Goal: Task Accomplishment & Management: Manage account settings

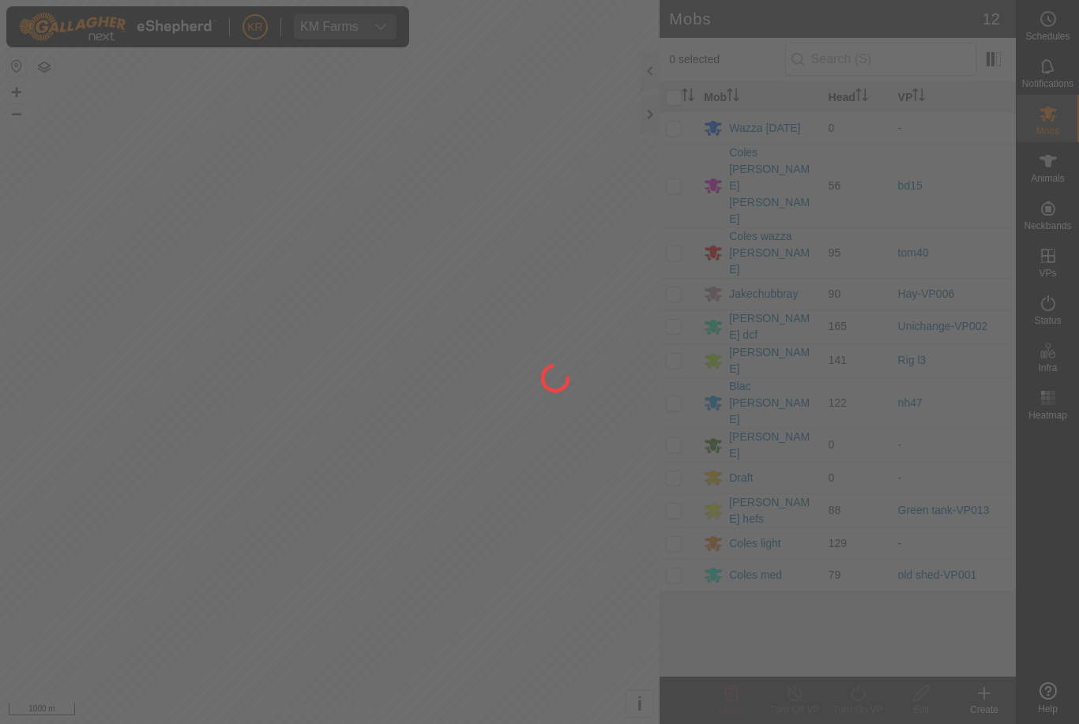
click at [94, 615] on div at bounding box center [539, 362] width 1079 height 724
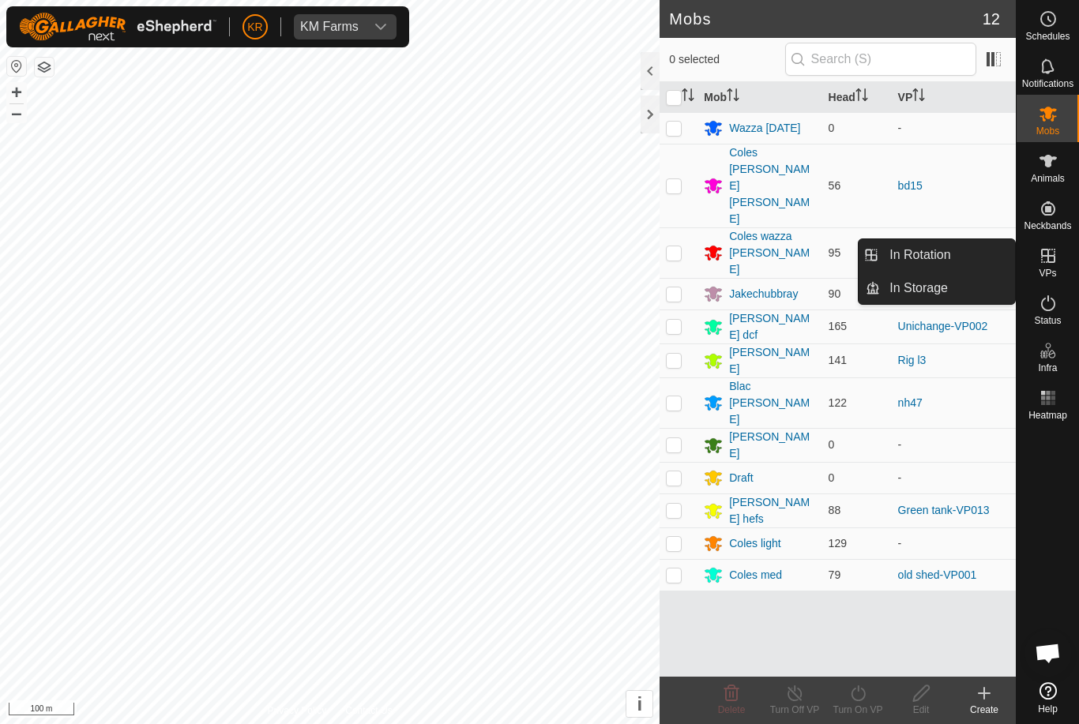
click at [946, 254] on span "In Rotation" at bounding box center [919, 255] width 61 height 19
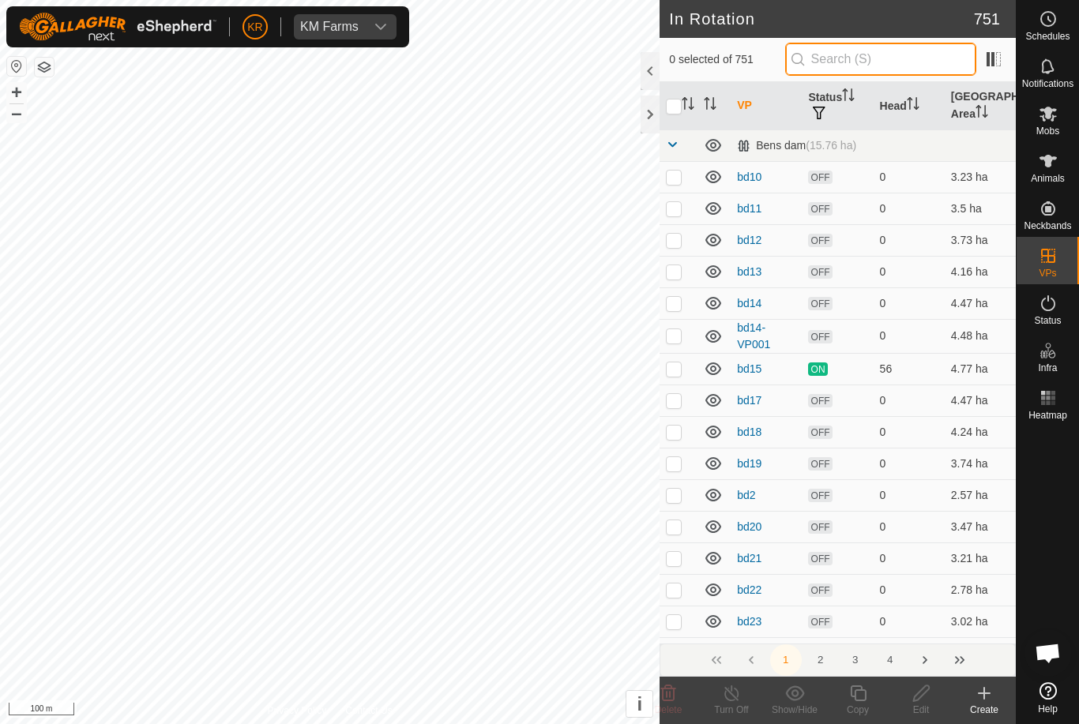
click at [886, 56] on input "text" at bounding box center [880, 59] width 191 height 33
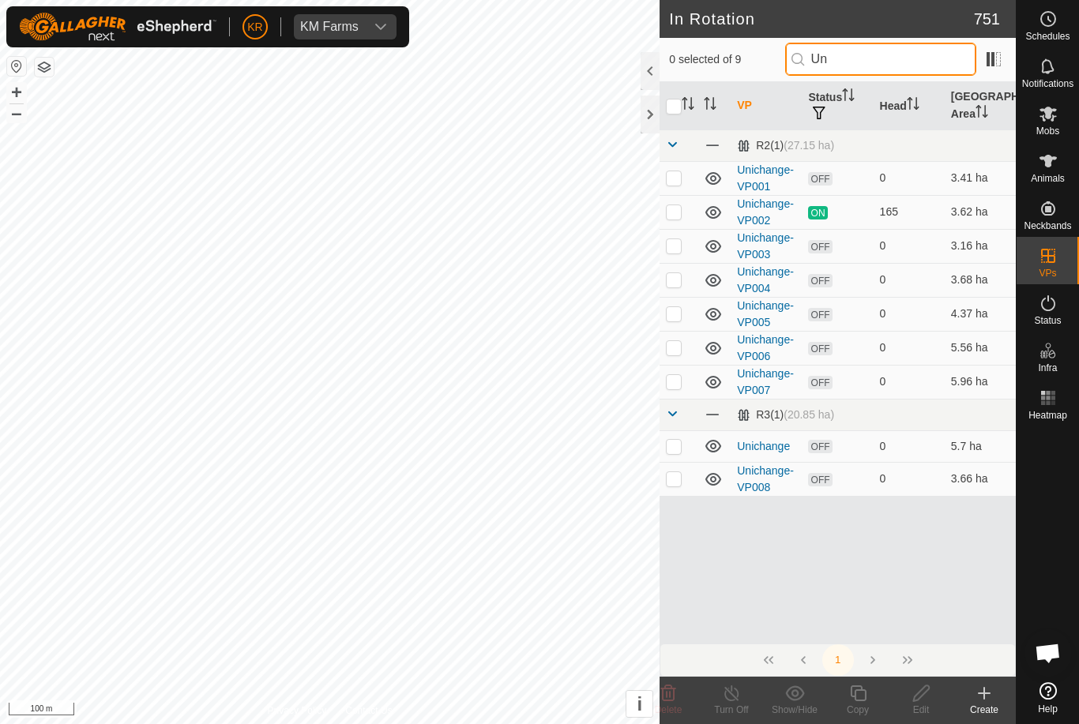
type input "Uni"
click at [1014, 705] on div "Create" at bounding box center [984, 710] width 63 height 14
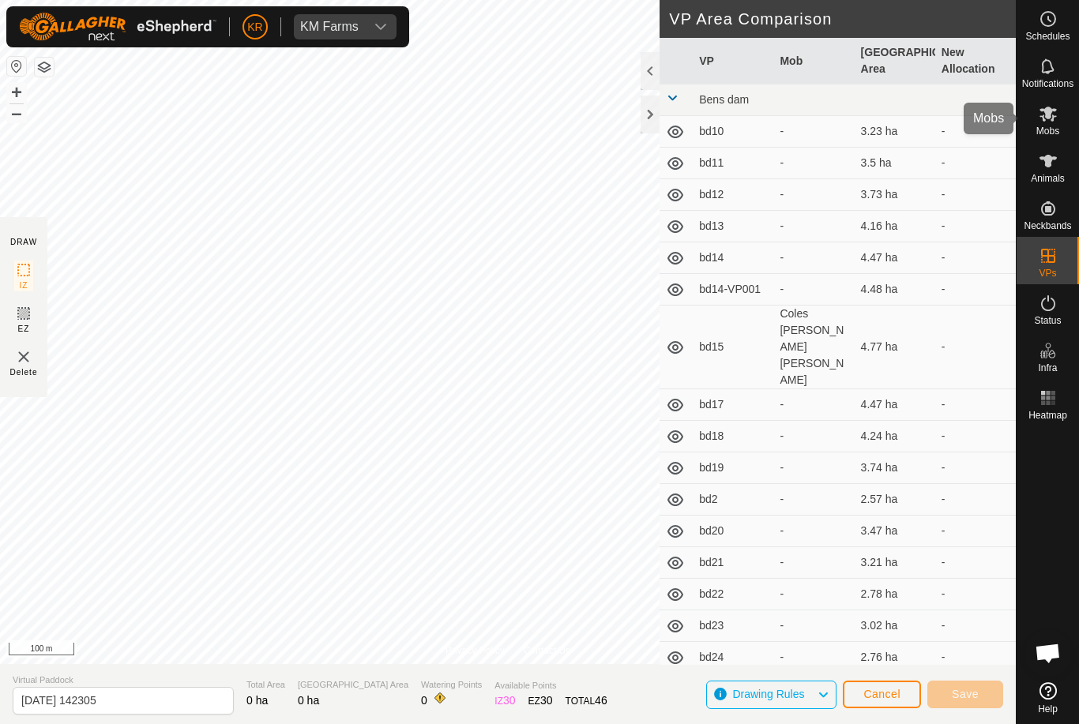
click at [1061, 123] on es-mob-svg-icon at bounding box center [1048, 113] width 28 height 25
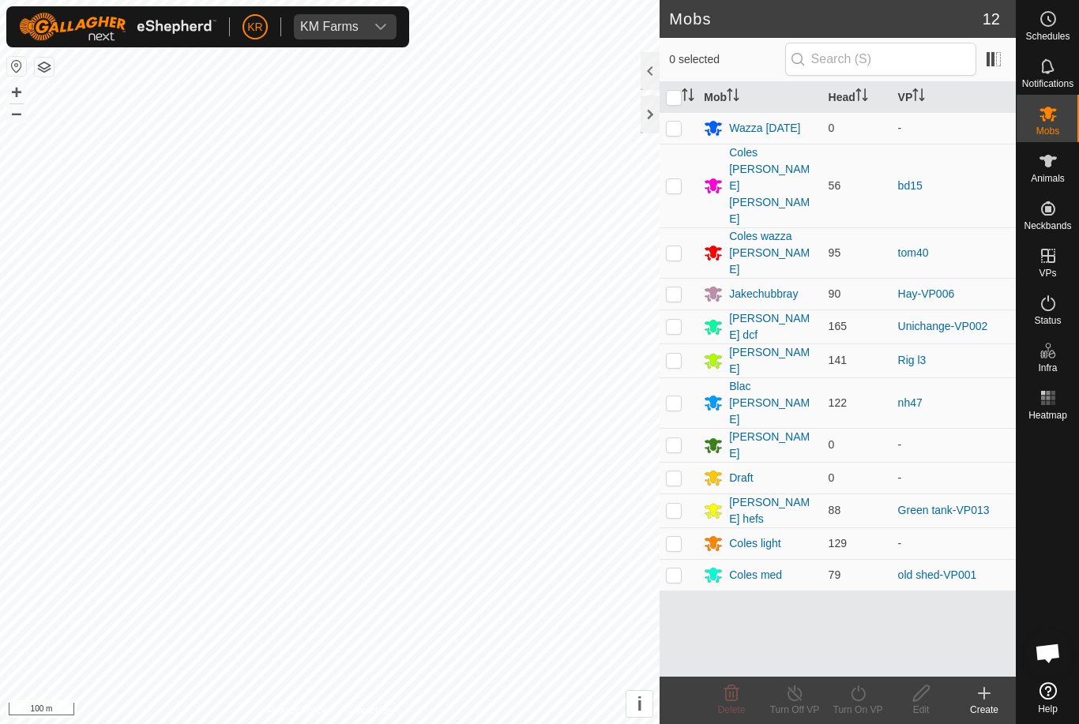
click at [967, 170] on td "bd15" at bounding box center [954, 186] width 124 height 84
click at [965, 378] on td "nh47" at bounding box center [954, 403] width 124 height 51
click at [677, 354] on p-checkbox at bounding box center [674, 360] width 16 height 13
checkbox input "true"
click at [855, 694] on icon at bounding box center [858, 693] width 20 height 19
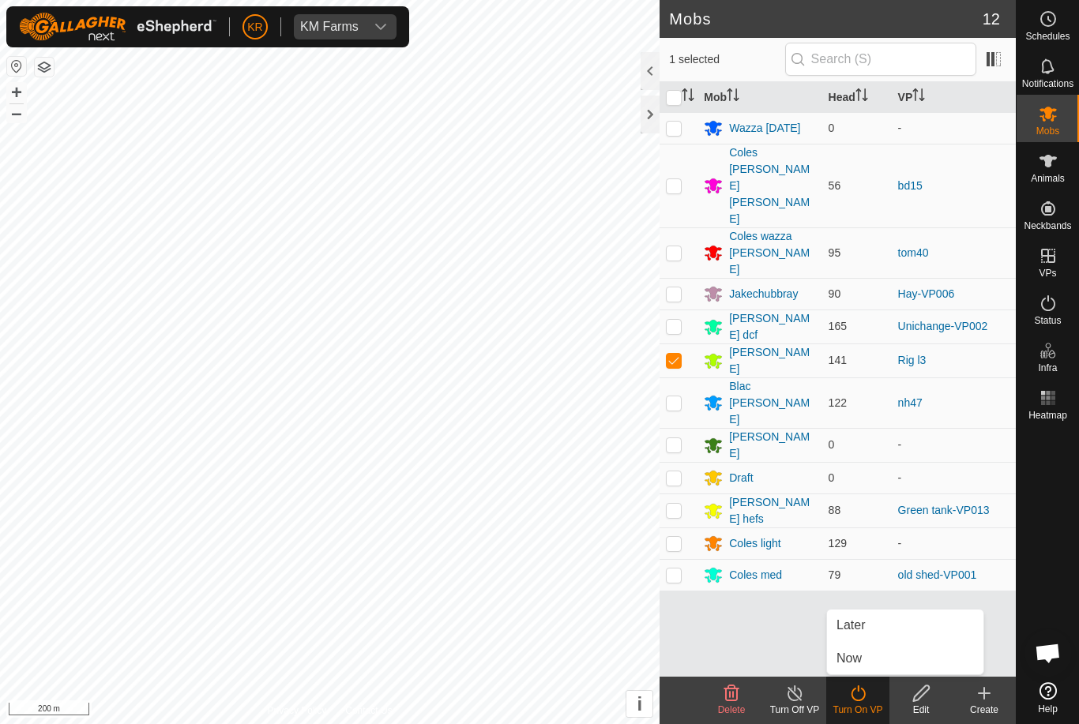
click at [878, 652] on link "Now" at bounding box center [905, 659] width 156 height 32
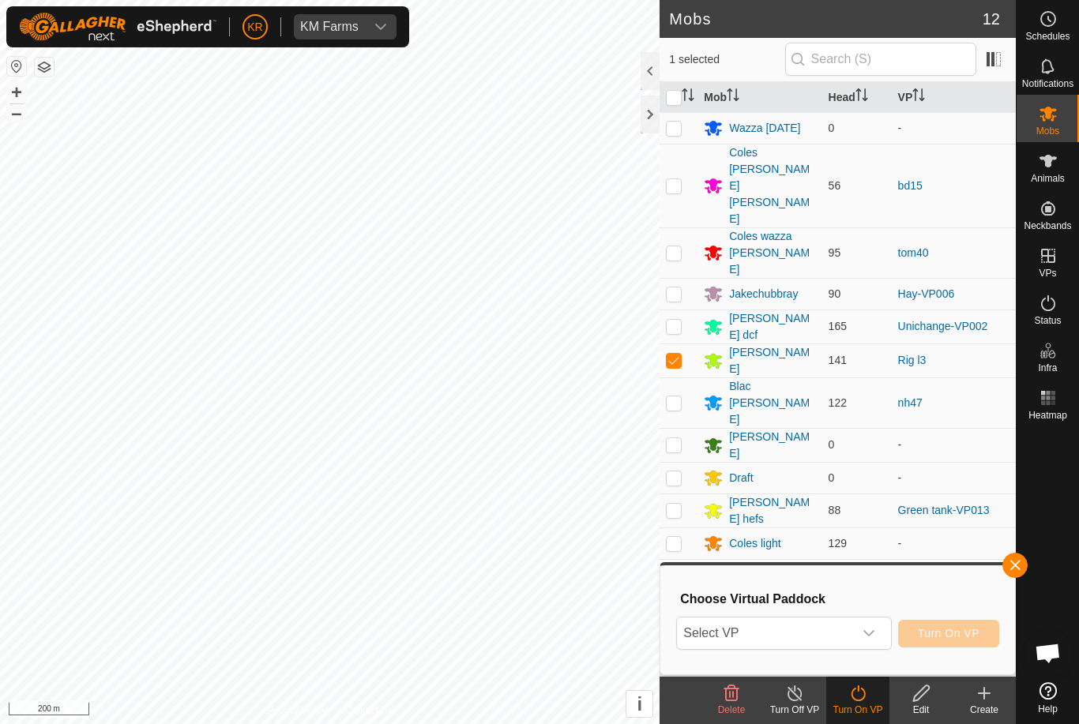
click at [846, 634] on span "Select VP" at bounding box center [764, 634] width 175 height 32
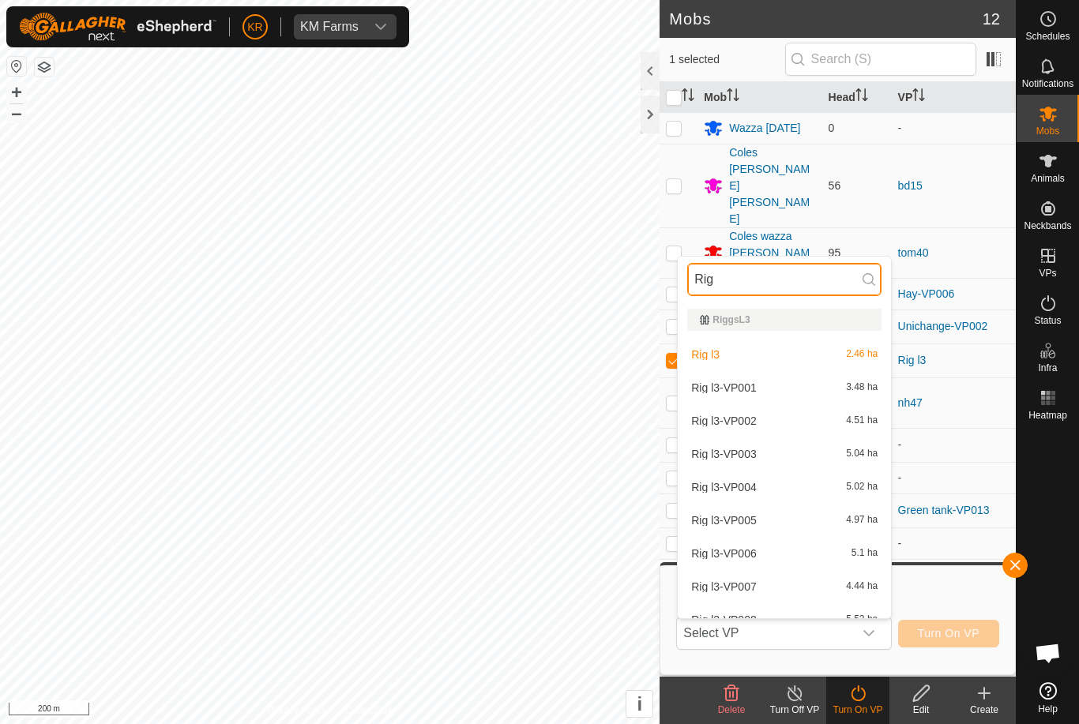
type input "Rig"
click at [757, 382] on div "Rig l3-VP001 3.48 ha" at bounding box center [784, 387] width 194 height 19
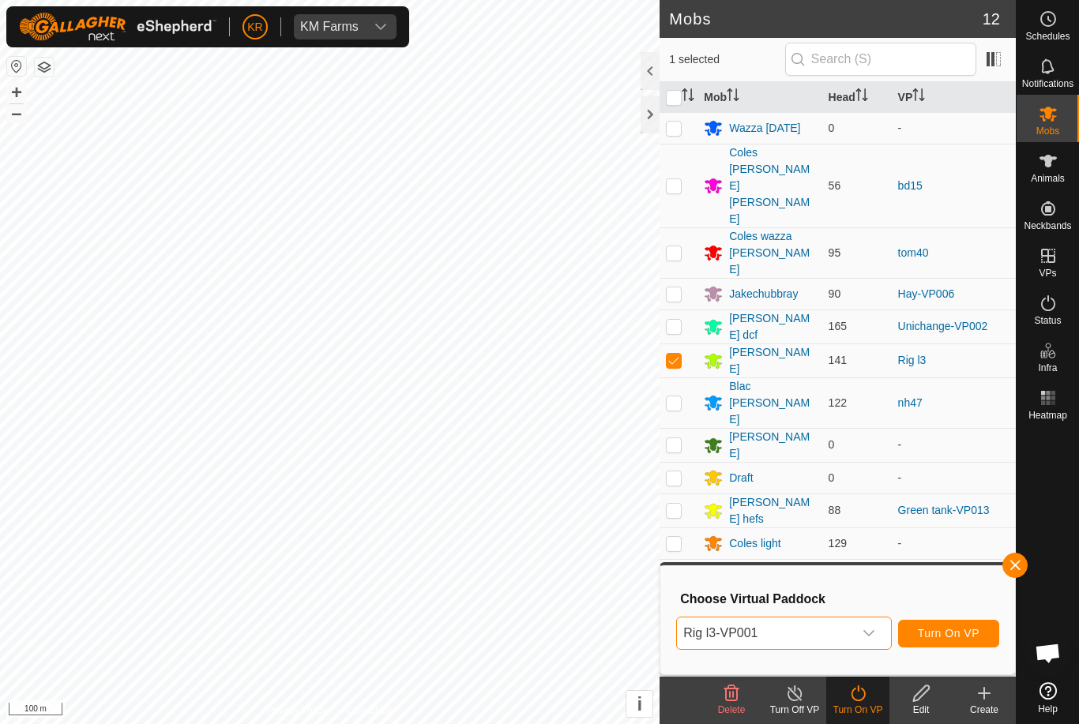
click at [1020, 559] on span "button" at bounding box center [1015, 565] width 13 height 13
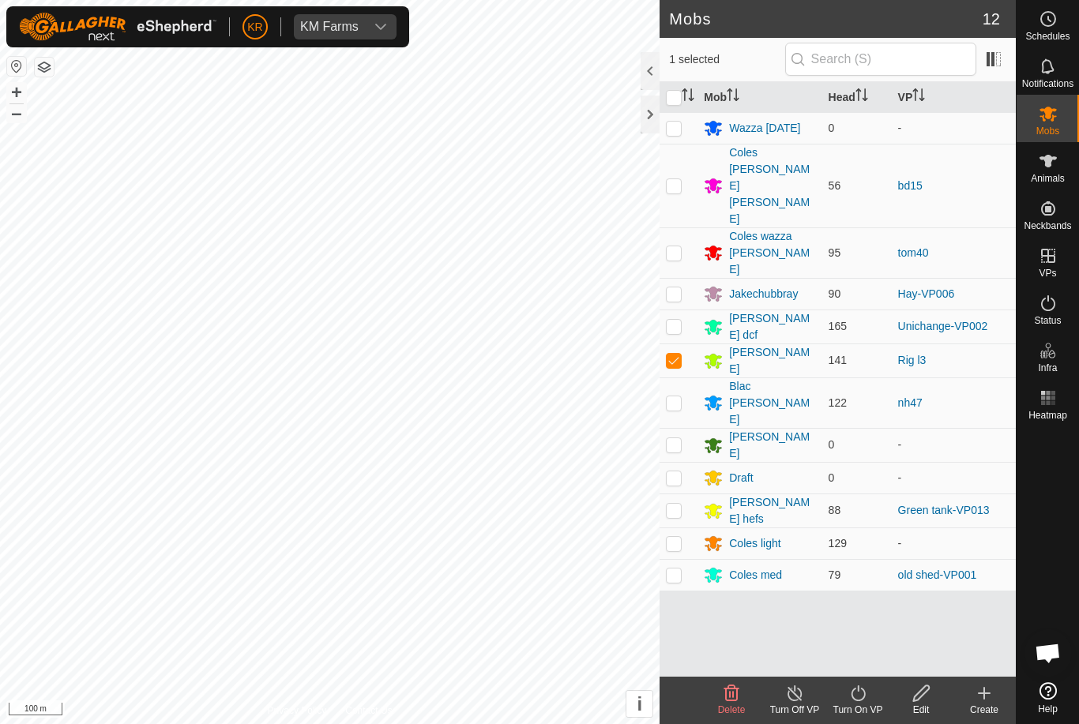
click at [853, 692] on icon at bounding box center [858, 694] width 14 height 16
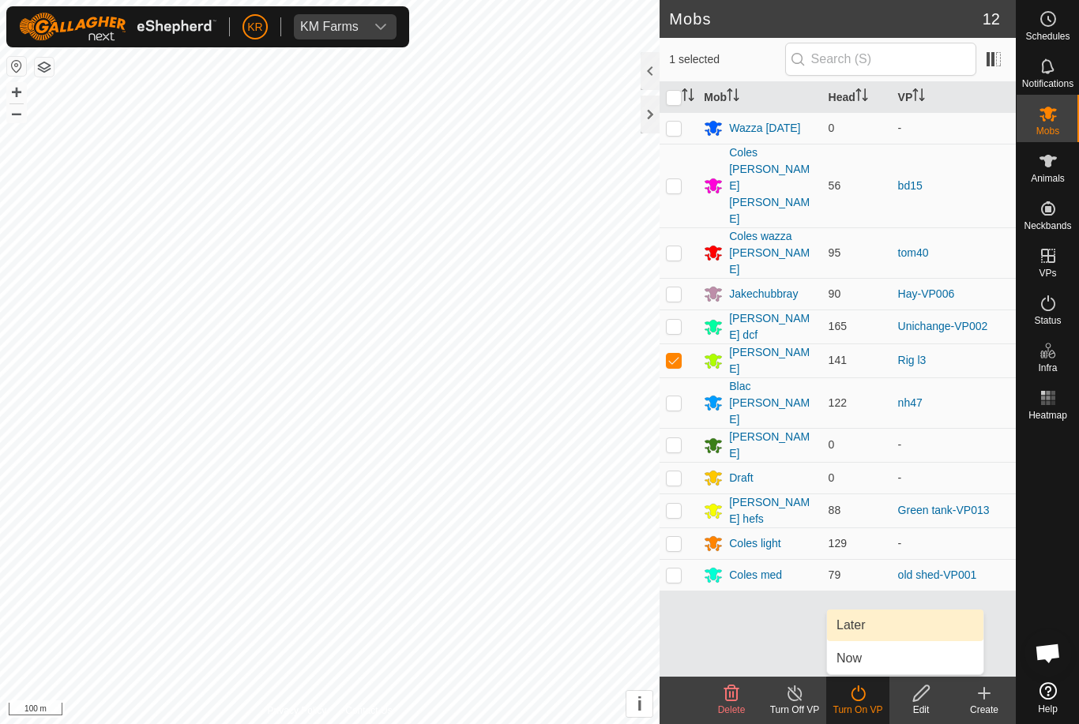
click at [884, 629] on link "Later" at bounding box center [905, 626] width 156 height 32
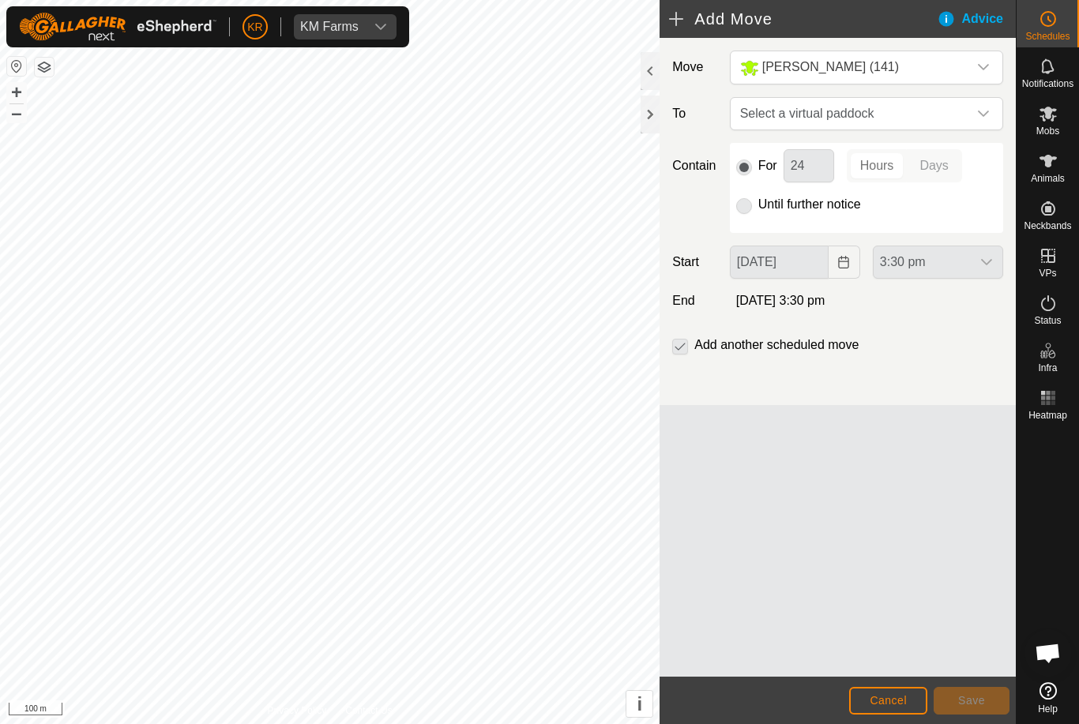
click at [966, 121] on span "Select a virtual paddock" at bounding box center [851, 114] width 234 height 32
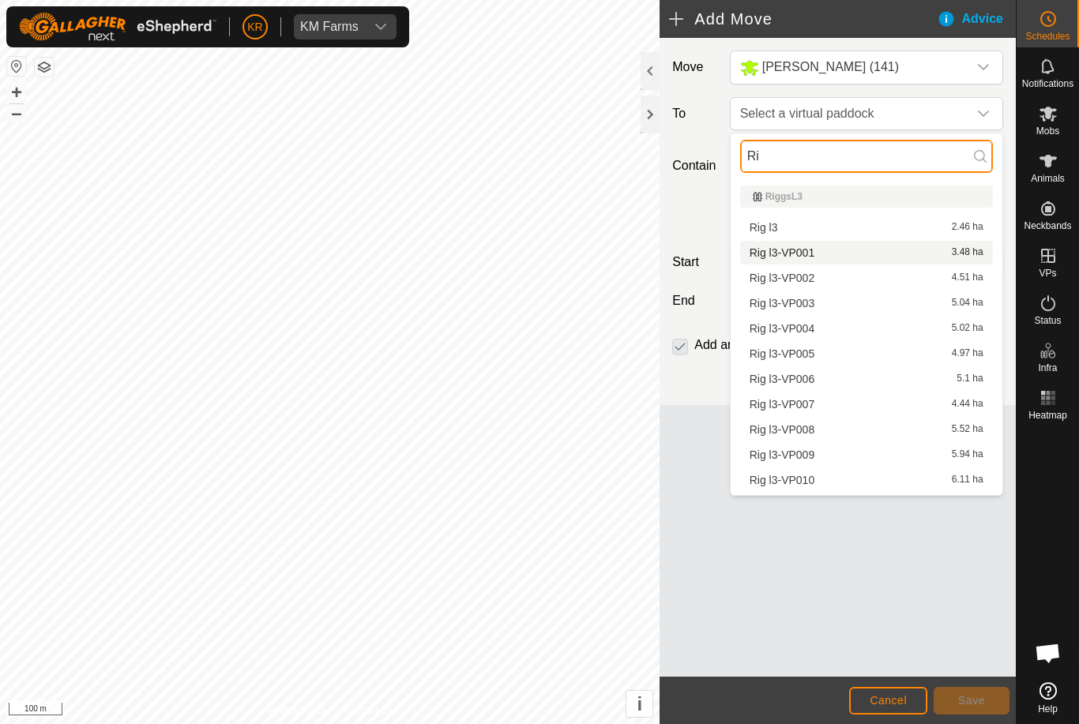
type input "Ri"
click at [805, 252] on span "Rig l3-VP001" at bounding box center [783, 252] width 66 height 11
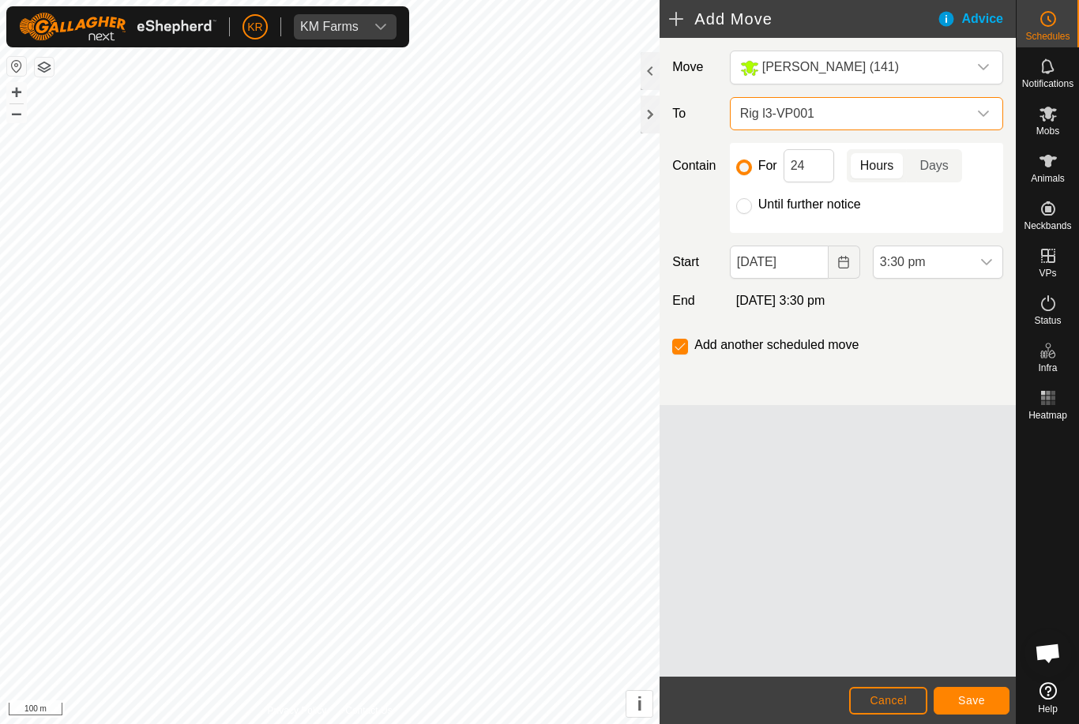
click at [965, 260] on span "3:30 pm" at bounding box center [922, 262] width 97 height 32
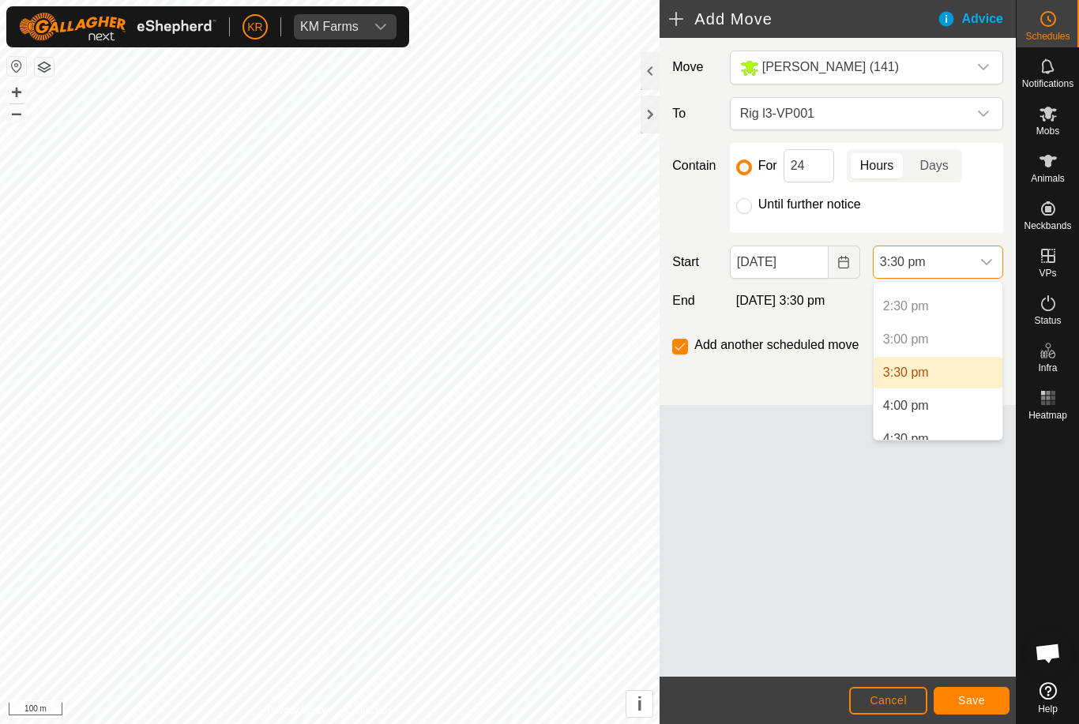
scroll to position [956, 0]
click at [941, 404] on li "4:00 pm" at bounding box center [938, 404] width 129 height 32
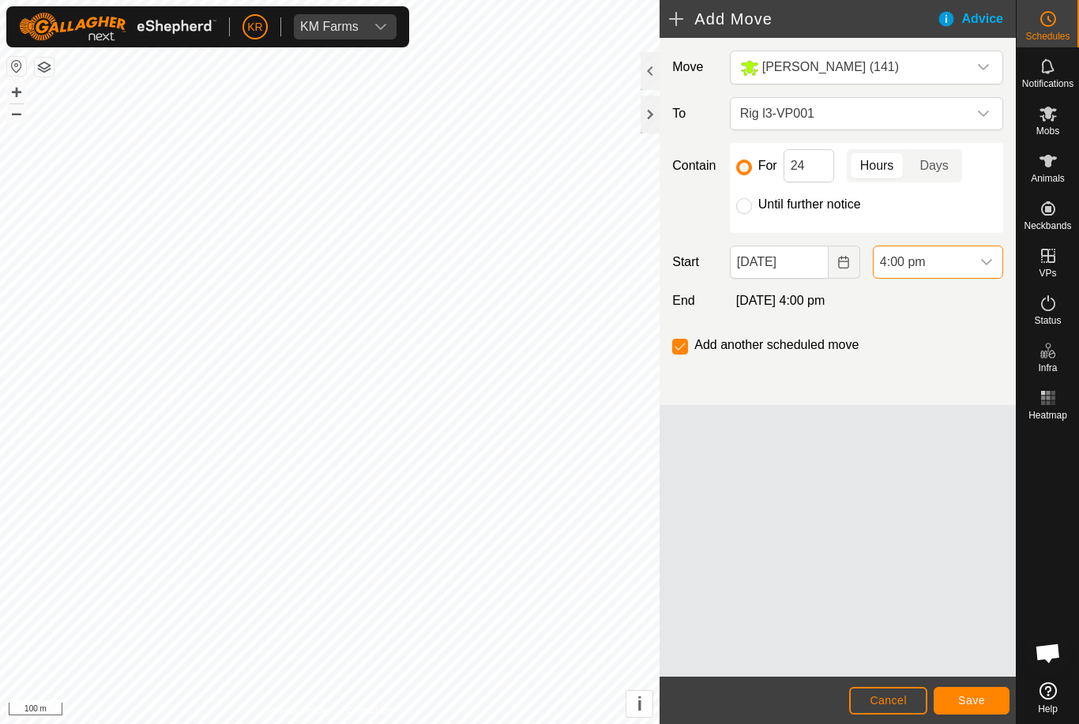
click at [750, 207] on input "Until further notice" at bounding box center [744, 206] width 16 height 16
radio input "true"
checkbox input "false"
click at [965, 691] on button "Save" at bounding box center [972, 701] width 76 height 28
